Goal: Navigation & Orientation: Find specific page/section

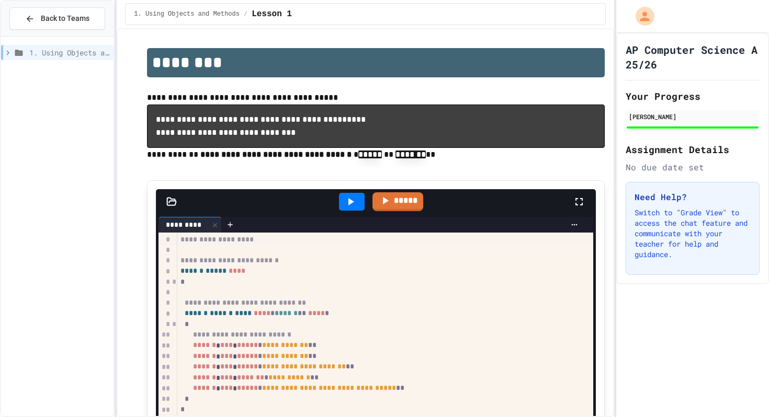
click at [677, 125] on div at bounding box center [692, 127] width 134 height 4
click at [672, 115] on div "[PERSON_NAME]" at bounding box center [692, 116] width 128 height 9
click at [678, 207] on div "Need Help? Switch to "Grade View" to access the chat feature and communicate wi…" at bounding box center [692, 228] width 134 height 93
click at [22, 12] on button "Back to Teams" at bounding box center [57, 18] width 96 height 22
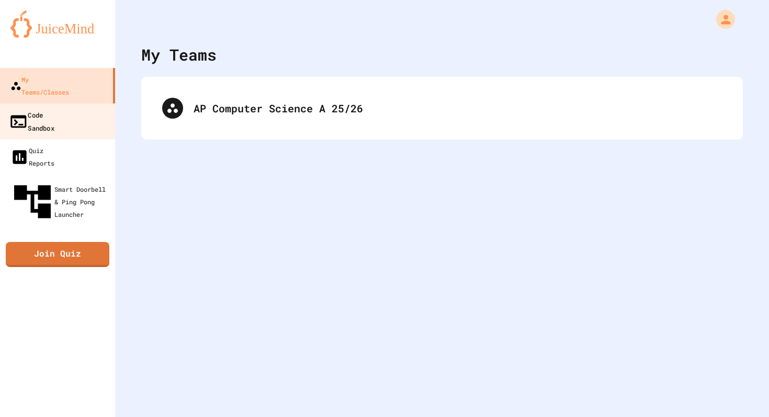
click at [83, 103] on link "Code Sandbox" at bounding box center [57, 121] width 119 height 37
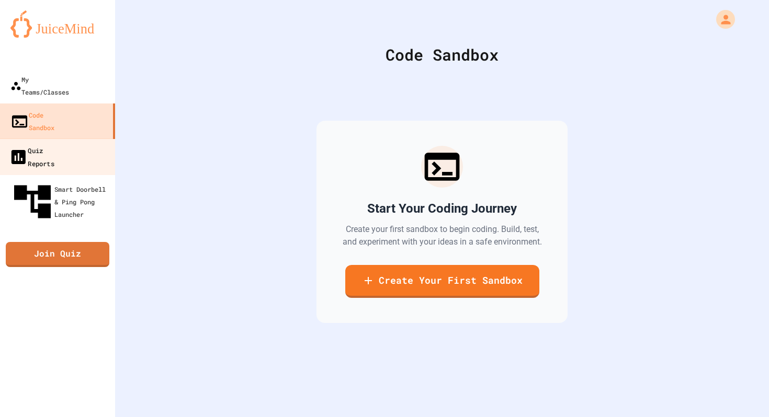
click at [82, 139] on link "Quiz Reports" at bounding box center [57, 157] width 119 height 37
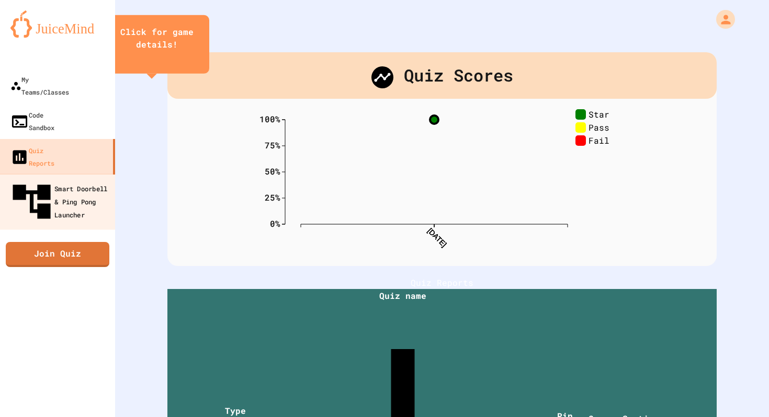
click at [79, 179] on div "Smart Doorbell & Ping Pong Launcher" at bounding box center [61, 201] width 104 height 45
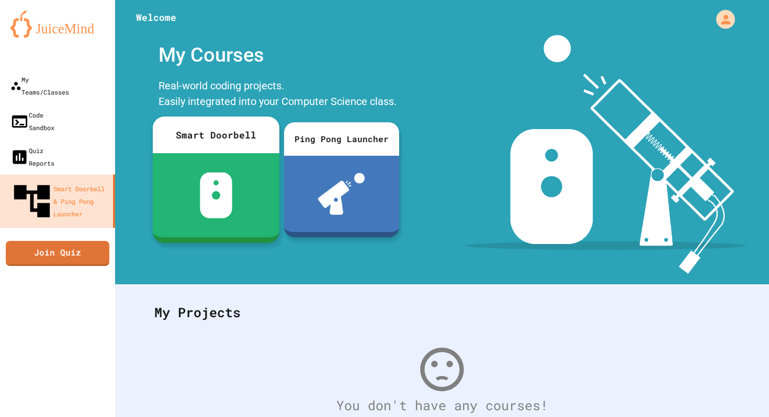
click at [251, 163] on div at bounding box center [216, 195] width 127 height 84
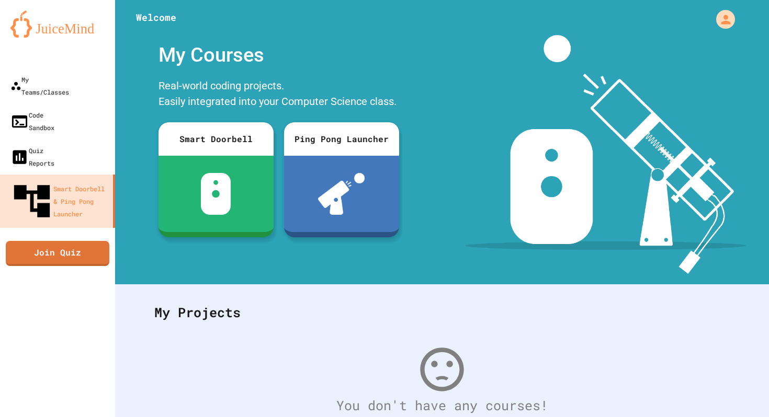
scroll to position [266, 0]
click at [69, 73] on div "My Teams/Classes" at bounding box center [39, 86] width 60 height 26
